Goal: Transaction & Acquisition: Book appointment/travel/reservation

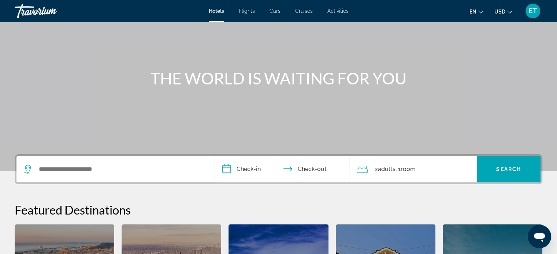
scroll to position [110, 0]
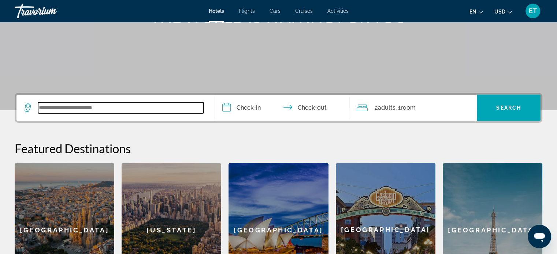
click at [140, 104] on input "Search widget" at bounding box center [120, 108] width 165 height 11
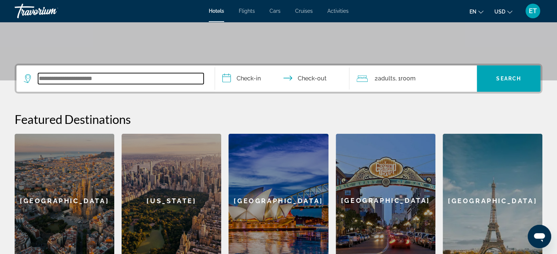
scroll to position [179, 0]
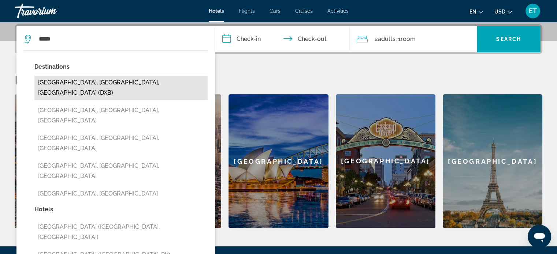
click at [118, 84] on button "[GEOGRAPHIC_DATA], [GEOGRAPHIC_DATA], [GEOGRAPHIC_DATA] (DXB)" at bounding box center [120, 88] width 173 height 24
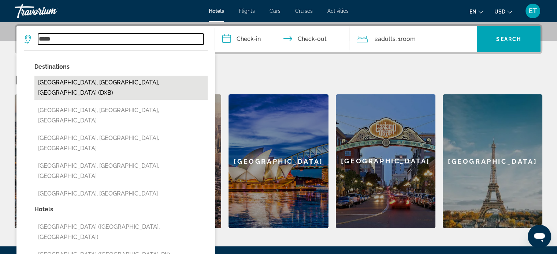
type input "**********"
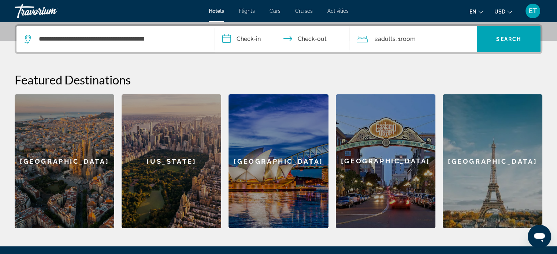
click at [250, 40] on input "**********" at bounding box center [284, 40] width 138 height 29
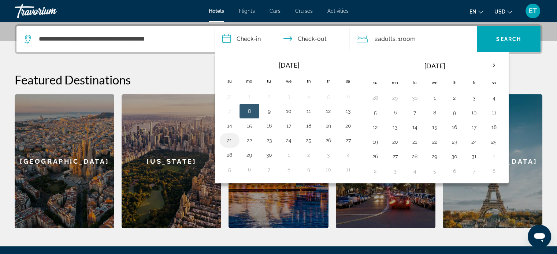
click at [232, 138] on button "21" at bounding box center [230, 140] width 12 height 10
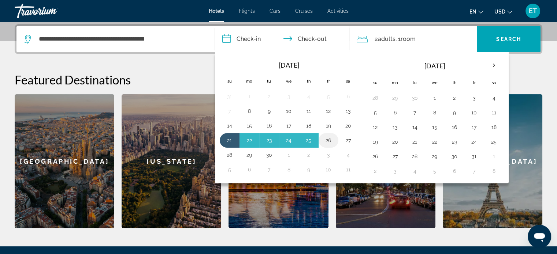
click at [331, 139] on button "26" at bounding box center [329, 140] width 12 height 10
type input "**********"
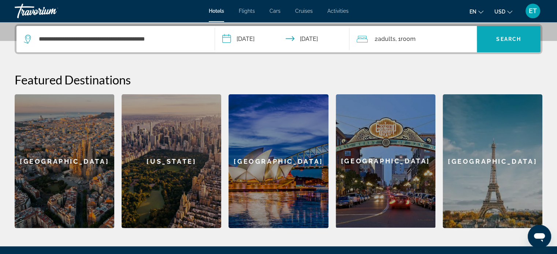
click at [517, 41] on span "Search" at bounding box center [508, 39] width 25 height 6
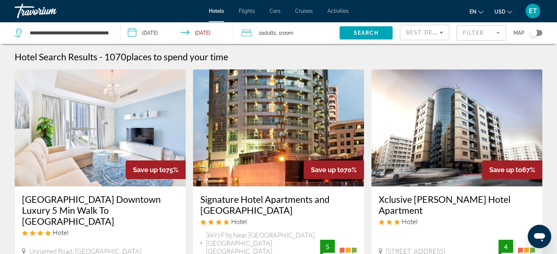
click at [492, 32] on mat-form-field "Filter" at bounding box center [481, 32] width 49 height 15
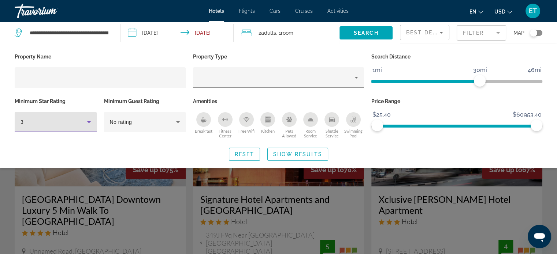
click at [87, 122] on icon "Hotel Filters" at bounding box center [89, 122] width 9 height 9
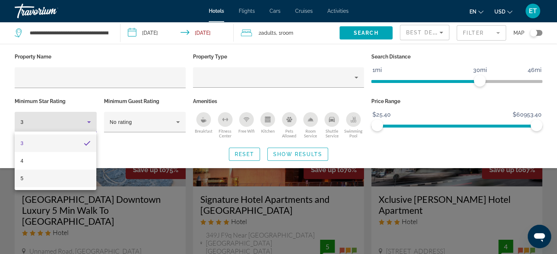
click at [72, 177] on mat-option "5" at bounding box center [56, 179] width 82 height 18
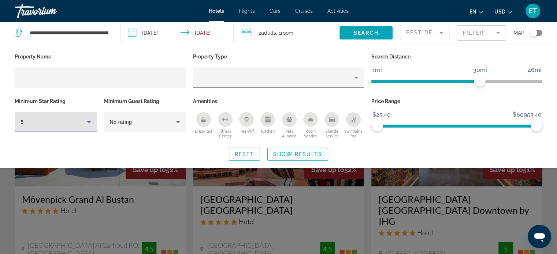
click at [286, 155] on span "Show Results" at bounding box center [297, 155] width 49 height 6
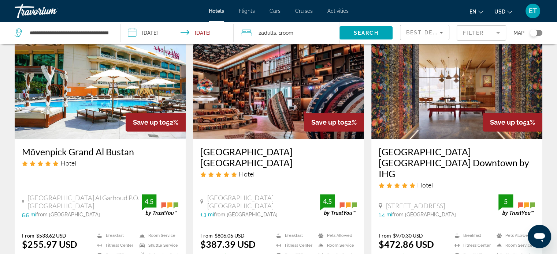
scroll to position [37, 0]
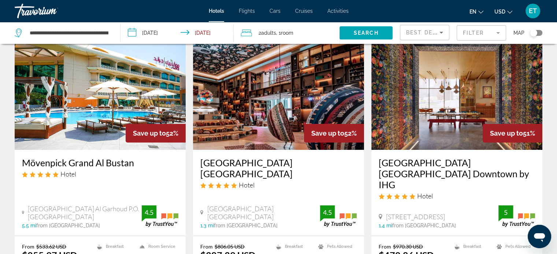
click at [83, 146] on img "Main content" at bounding box center [100, 91] width 171 height 117
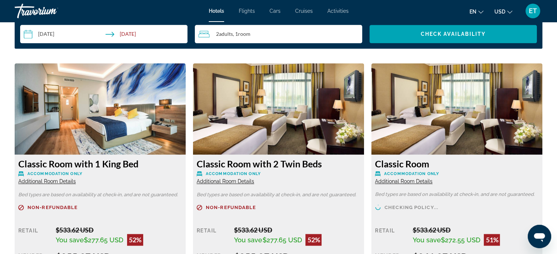
scroll to position [1025, 0]
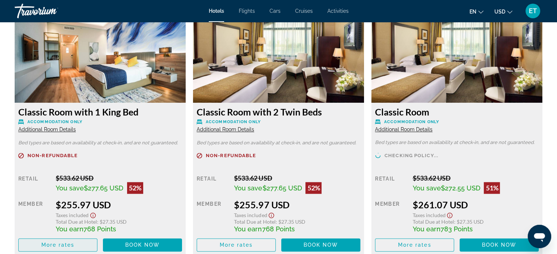
click at [75, 247] on span "Main content" at bounding box center [58, 246] width 78 height 18
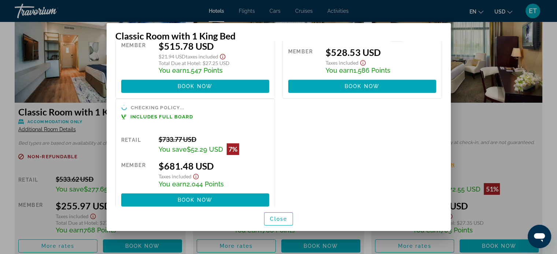
scroll to position [345, 0]
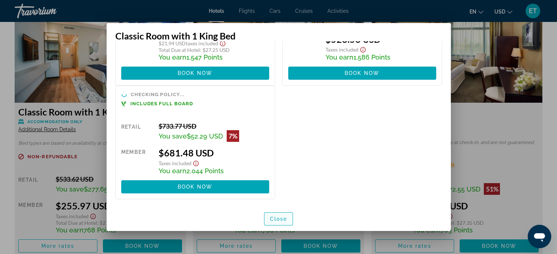
click at [276, 219] on span "Close" at bounding box center [279, 219] width 18 height 6
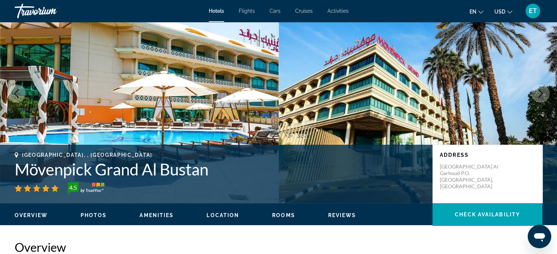
scroll to position [37, 0]
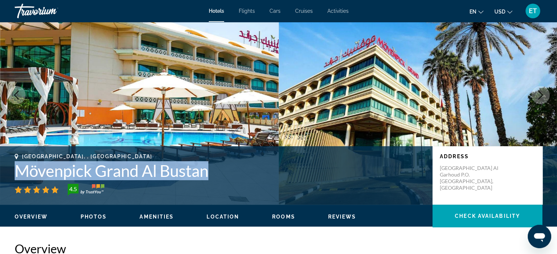
drag, startPoint x: 19, startPoint y: 169, endPoint x: 204, endPoint y: 174, distance: 185.3
click at [208, 174] on h1 "Mövenpick Grand Al Bustan" at bounding box center [220, 170] width 410 height 19
copy h1 "Mövenpick Grand Al Bustan"
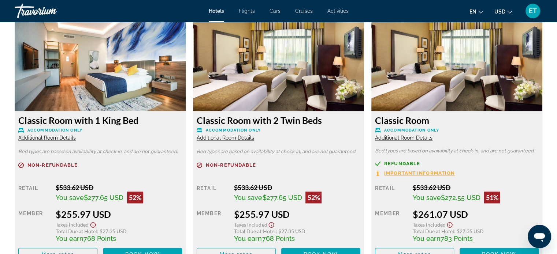
scroll to position [1062, 0]
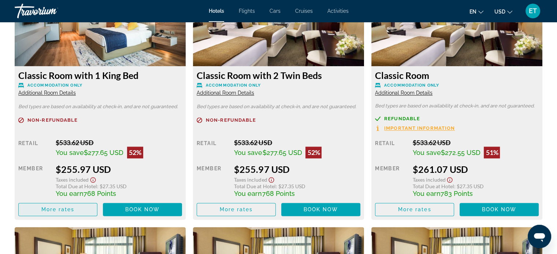
click at [56, 213] on span "Main content" at bounding box center [58, 210] width 78 height 18
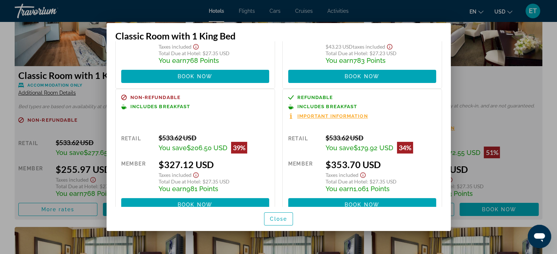
scroll to position [146, 0]
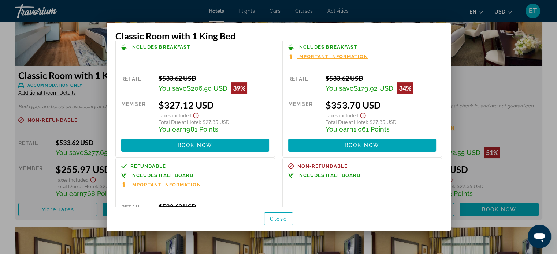
click at [490, 78] on div at bounding box center [278, 127] width 557 height 254
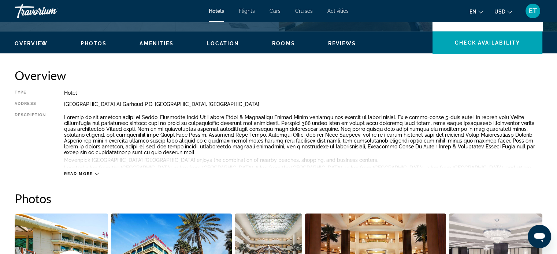
scroll to position [0, 0]
